Goal: Transaction & Acquisition: Obtain resource

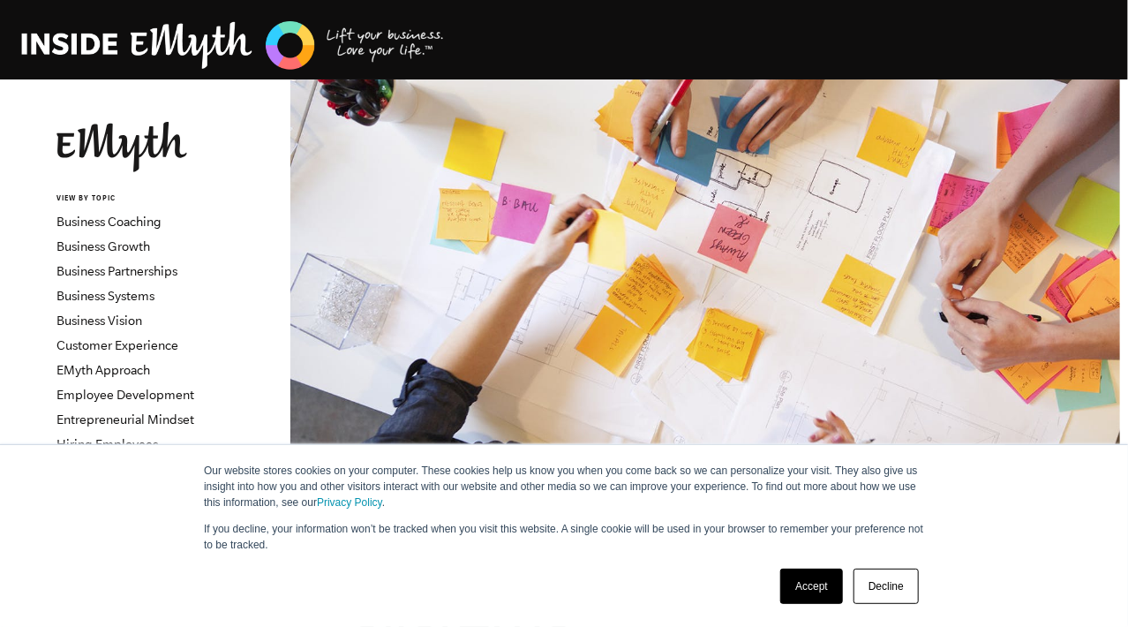
click at [883, 580] on link "Decline" at bounding box center [885, 585] width 65 height 35
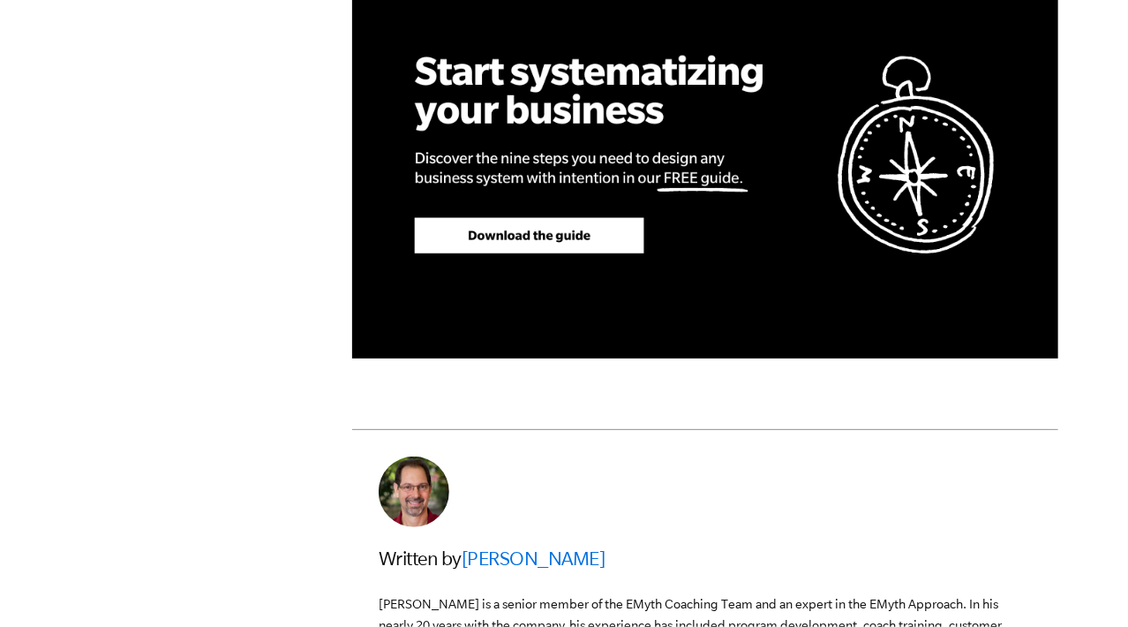
scroll to position [4677, 0]
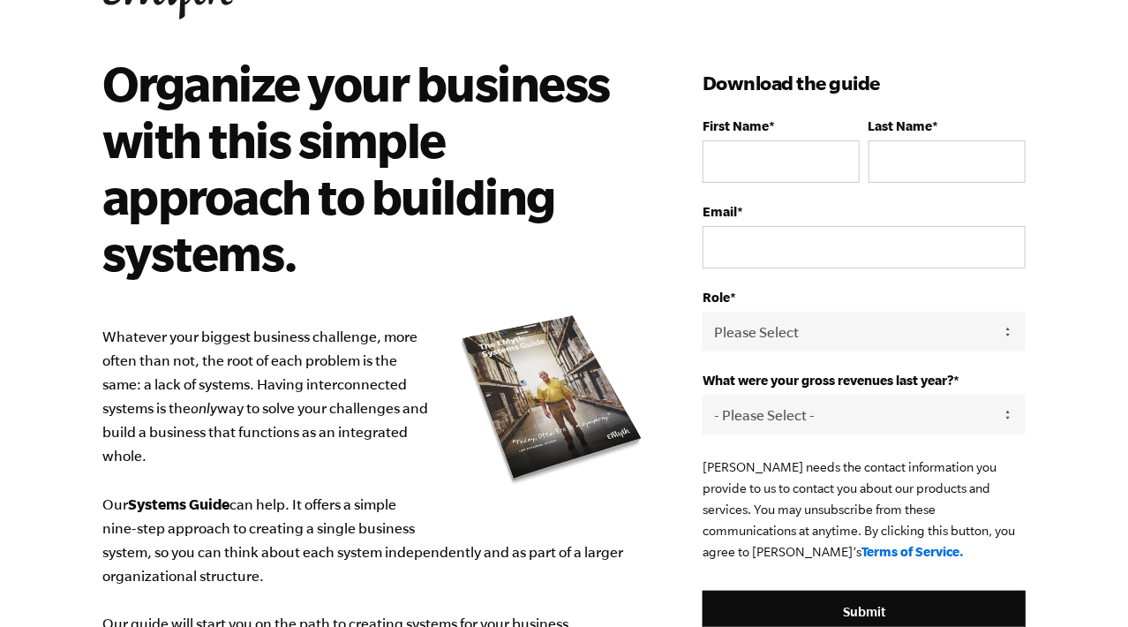
scroll to position [65, 0]
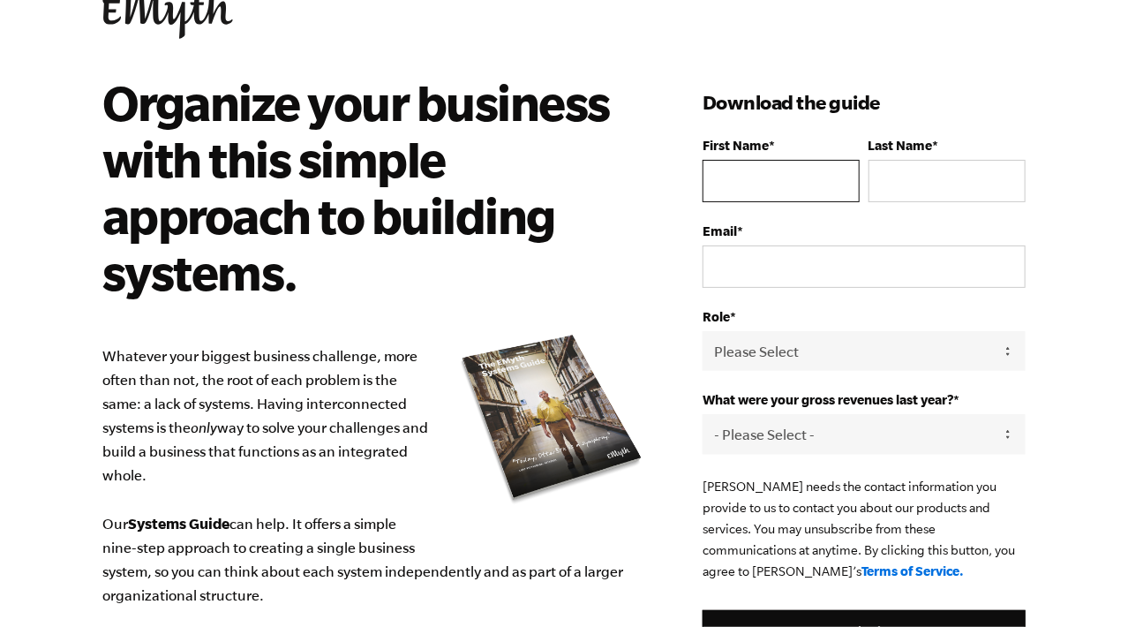
click at [763, 179] on input "First Name *" at bounding box center [780, 181] width 157 height 42
type input "BOBBY"
type input "BURNS"
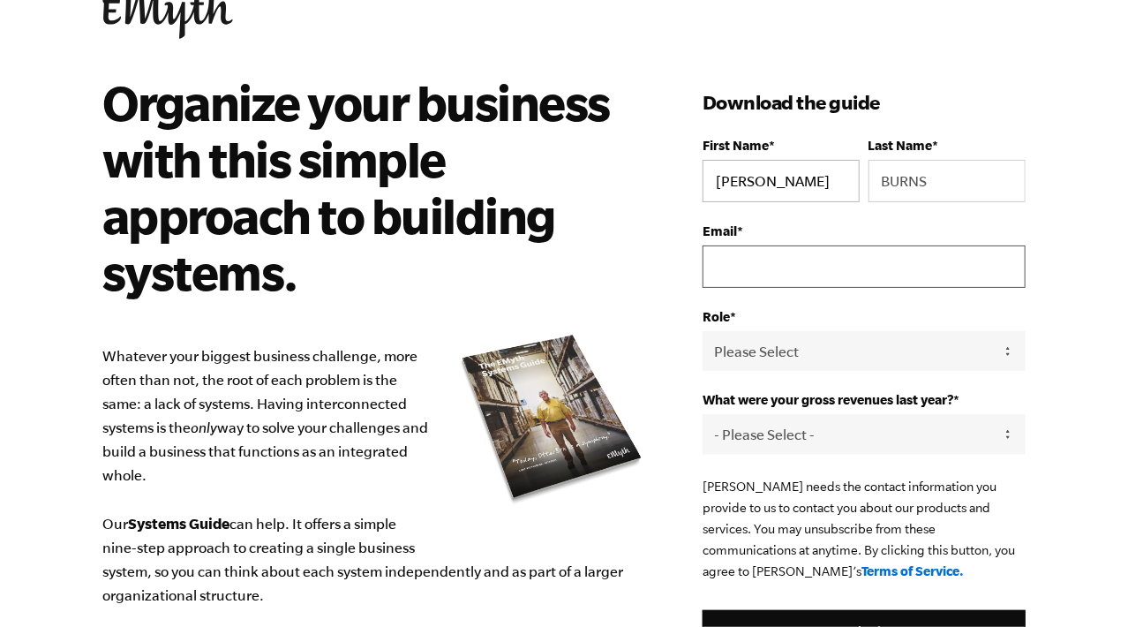
type input "bobbyrayburns@gmail.com"
type input "BOB"
click at [919, 309] on label "Role *" at bounding box center [863, 316] width 323 height 15
click at [919, 331] on select "Please Select Owner Partner / Co-Owner Executive Employee / Other" at bounding box center [863, 351] width 323 height 40
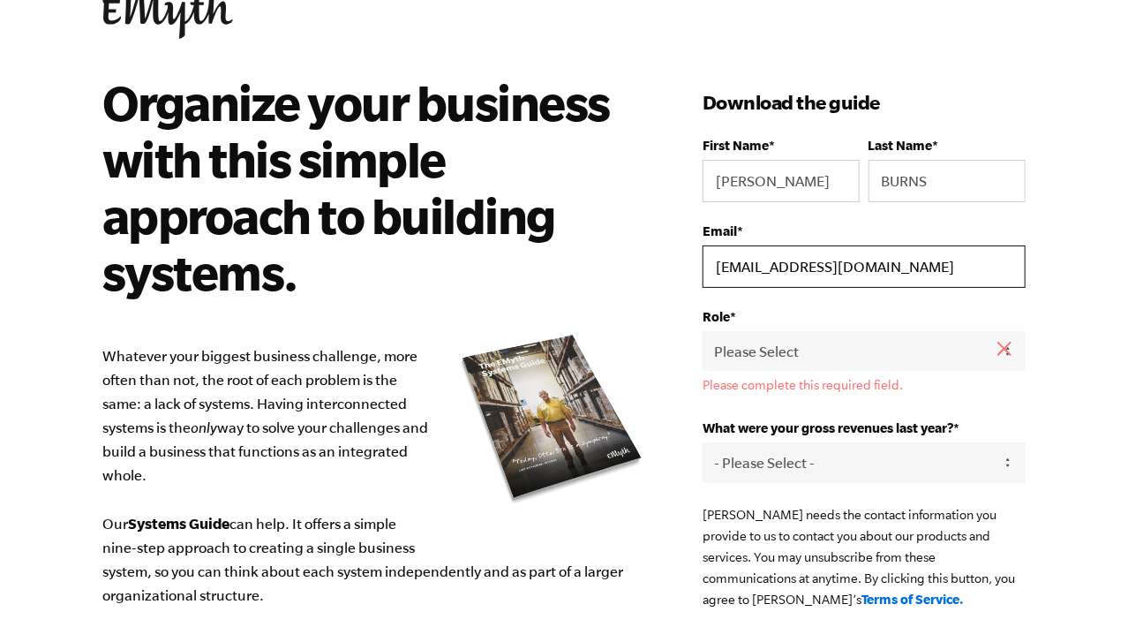
click at [810, 268] on input "bobbyrayburns@gmail.com" at bounding box center [863, 266] width 323 height 42
drag, startPoint x: 815, startPoint y: 267, endPoint x: 843, endPoint y: 262, distance: 27.9
click at [822, 265] on input "bobbyrayburns@gmail.com" at bounding box center [863, 266] width 323 height 42
drag, startPoint x: 864, startPoint y: 262, endPoint x: 691, endPoint y: 273, distance: 173.3
click at [691, 273] on div "Organize your business with this simple approach to building systems. Whatever …" at bounding box center [563, 523] width 965 height 898
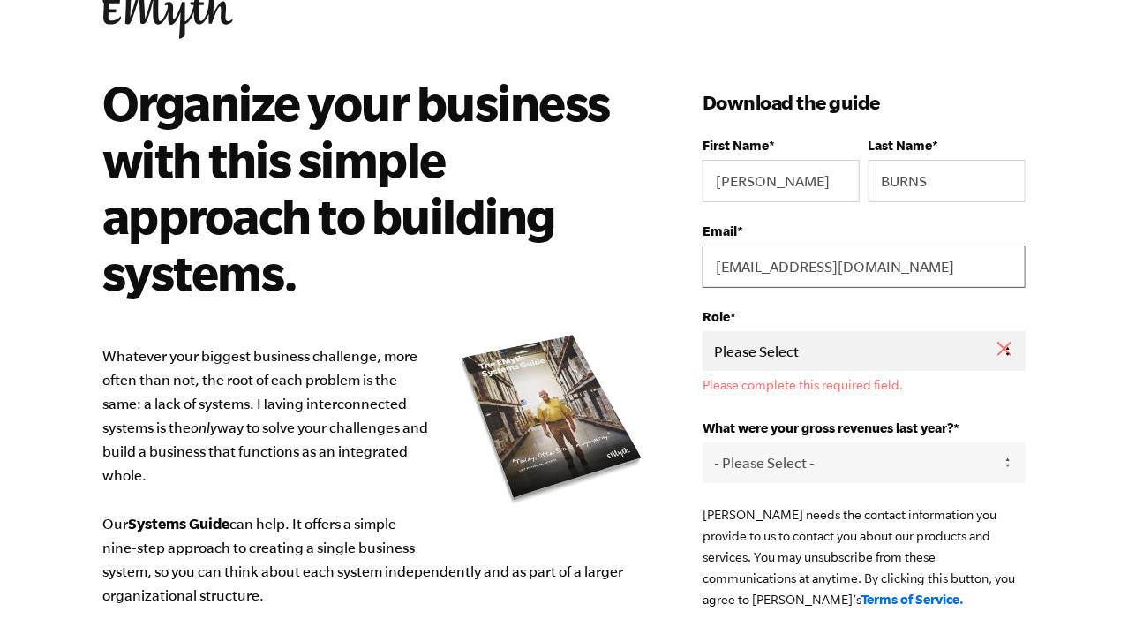
type input "admin@siriusaudiovideo.com"
click at [785, 349] on select "Please Select Owner Partner / Co-Owner Executive Employee / Other" at bounding box center [863, 351] width 323 height 40
select select "Employee / Other"
click at [702, 331] on select "Please Select Owner Partner / Co-Owner Executive Employee / Other" at bounding box center [863, 351] width 323 height 40
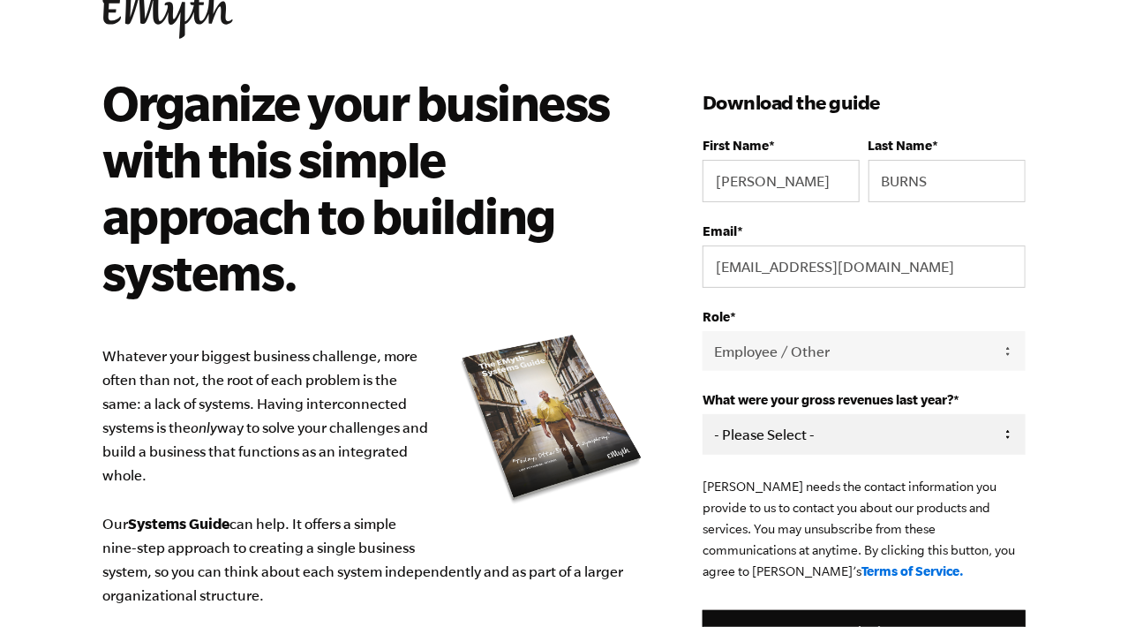
click at [769, 435] on select "- Please Select - 0-75K 76-150K 151-275K 276-500K 501-750K 751-1M 1-2.5M 2.5-5M…" at bounding box center [863, 434] width 323 height 40
select select "751-1M"
click at [702, 414] on select "- Please Select - 0-75K 76-150K 151-275K 276-500K 501-750K 751-1M 1-2.5M 2.5-5M…" at bounding box center [863, 434] width 323 height 40
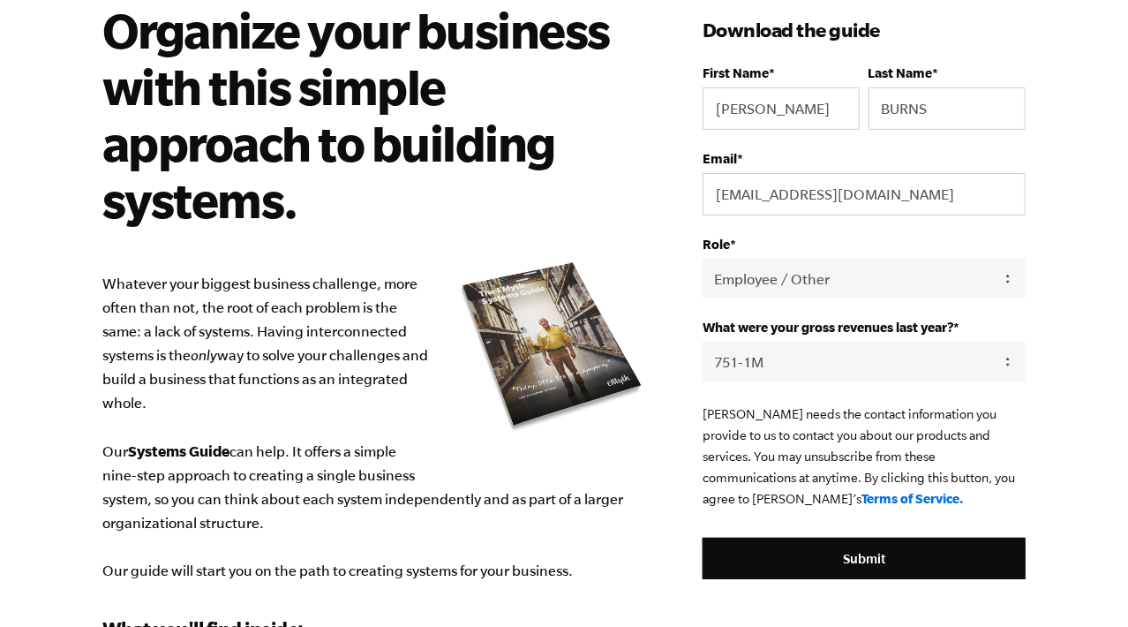
scroll to position [242, 0]
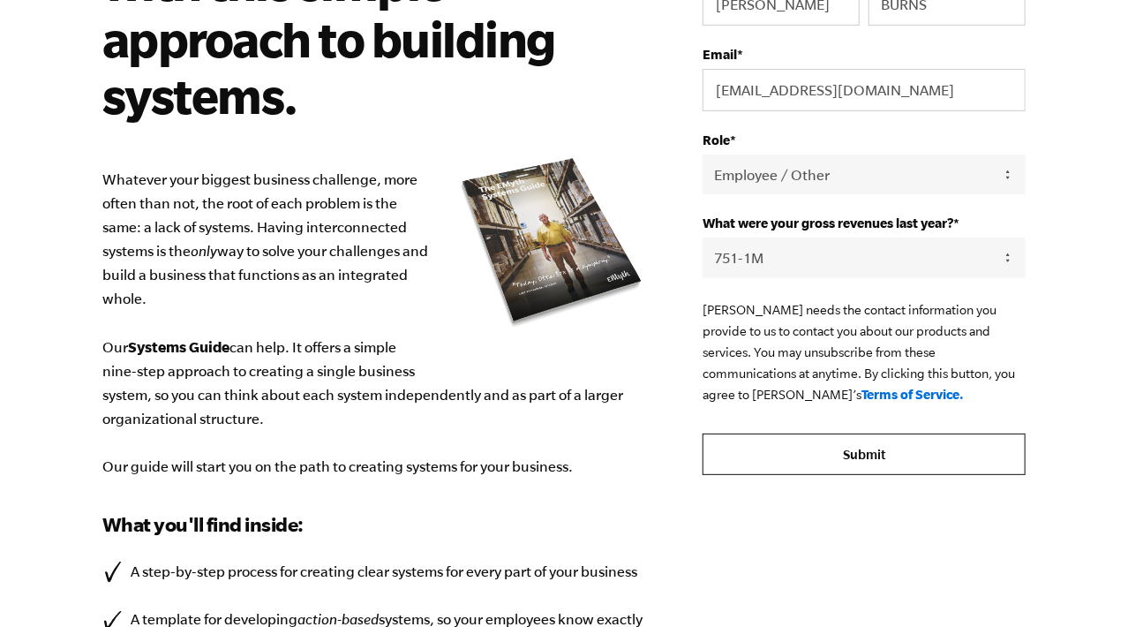
click at [867, 448] on input "Submit" at bounding box center [863, 454] width 323 height 42
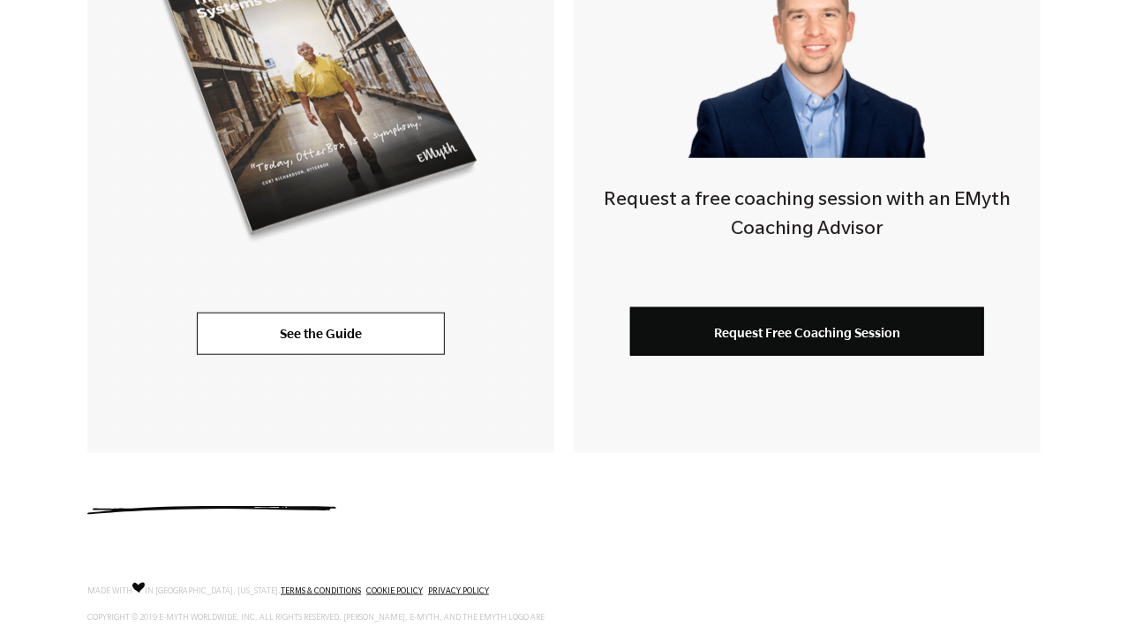
scroll to position [462, 0]
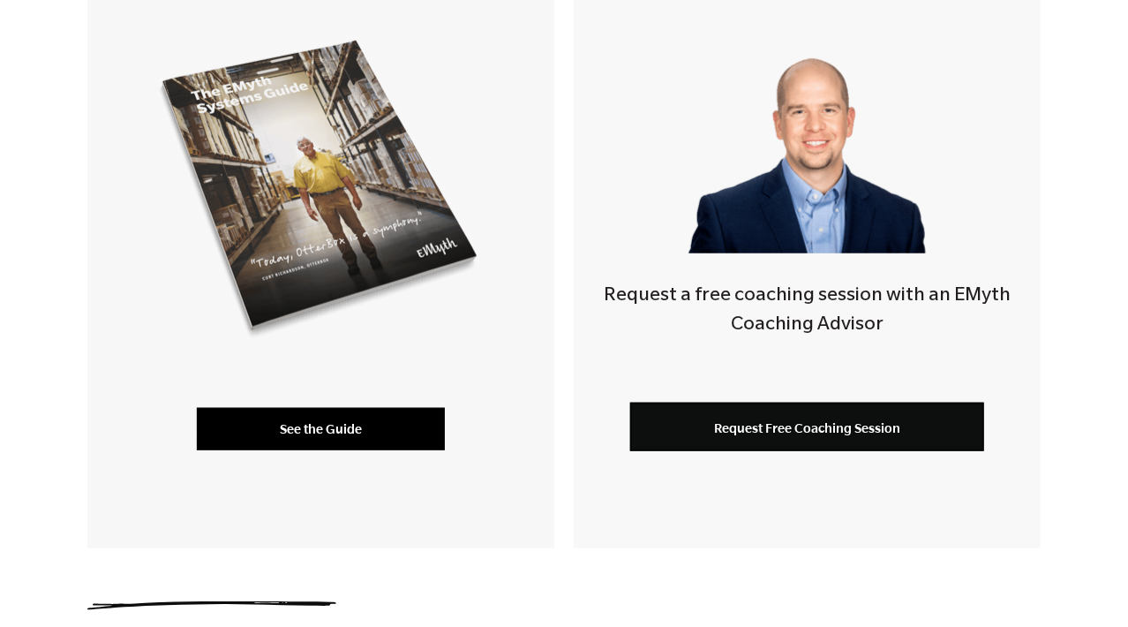
click at [317, 427] on link "See the Guide" at bounding box center [321, 429] width 248 height 42
